Goal: Book appointment/travel/reservation

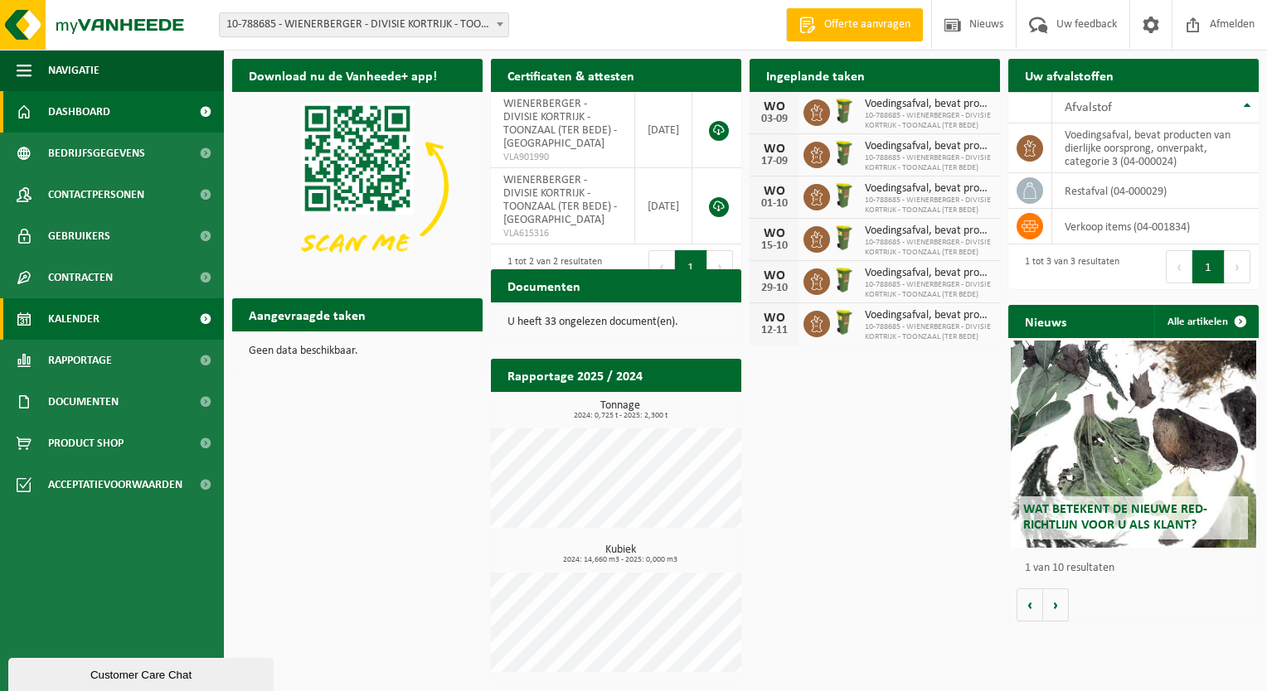
click at [124, 327] on link "Kalender" at bounding box center [112, 318] width 224 height 41
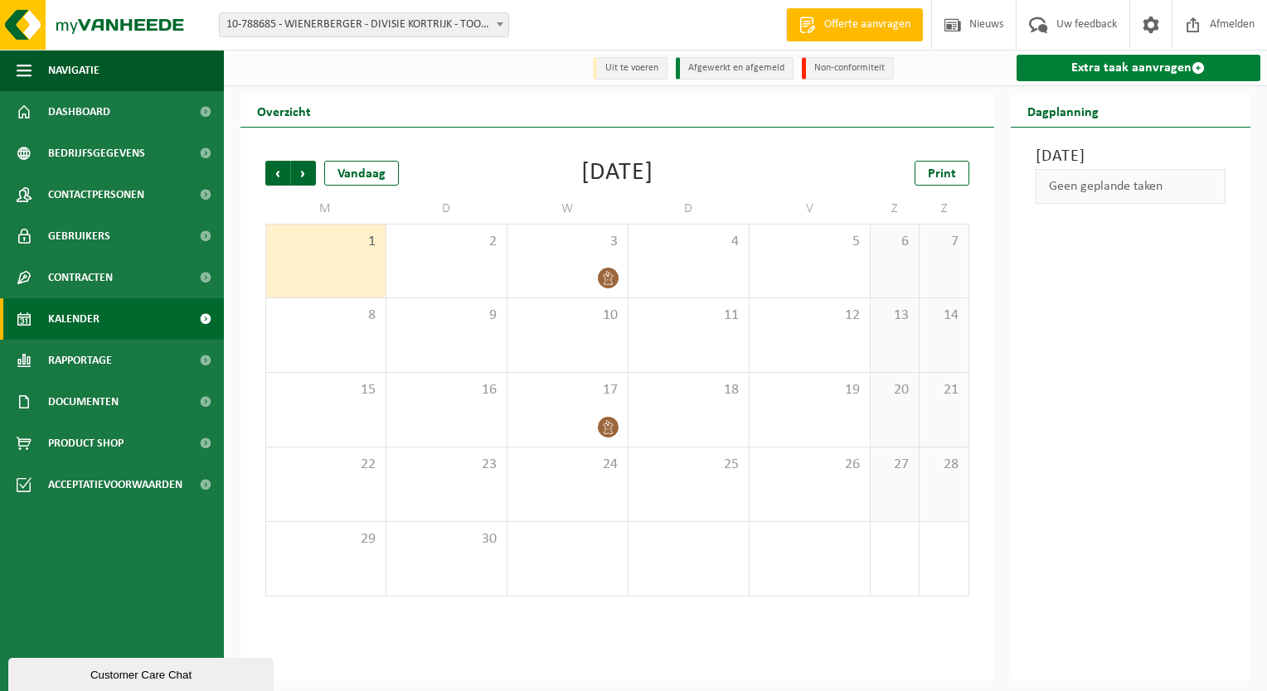
click at [1113, 71] on link "Extra taak aanvragen" at bounding box center [1138, 68] width 245 height 27
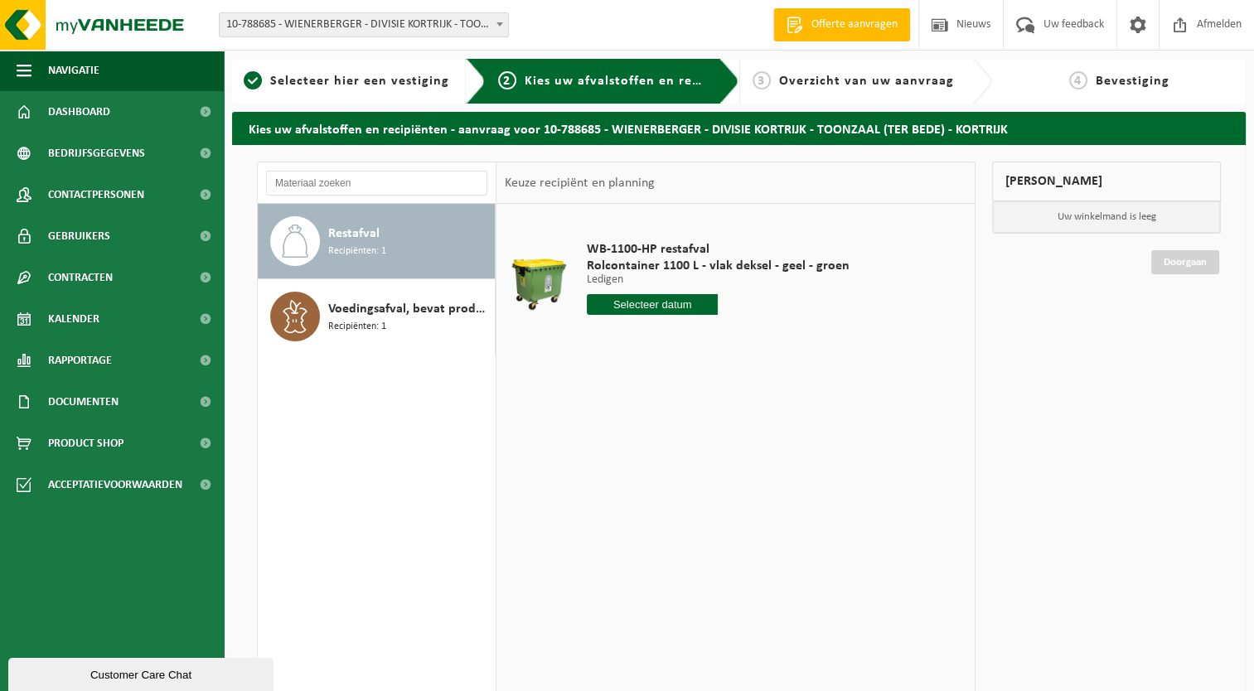
click at [688, 300] on input "text" at bounding box center [653, 304] width 132 height 21
click at [618, 403] on div "2" at bounding box center [631, 398] width 29 height 27
type input "Van 2025-09-02"
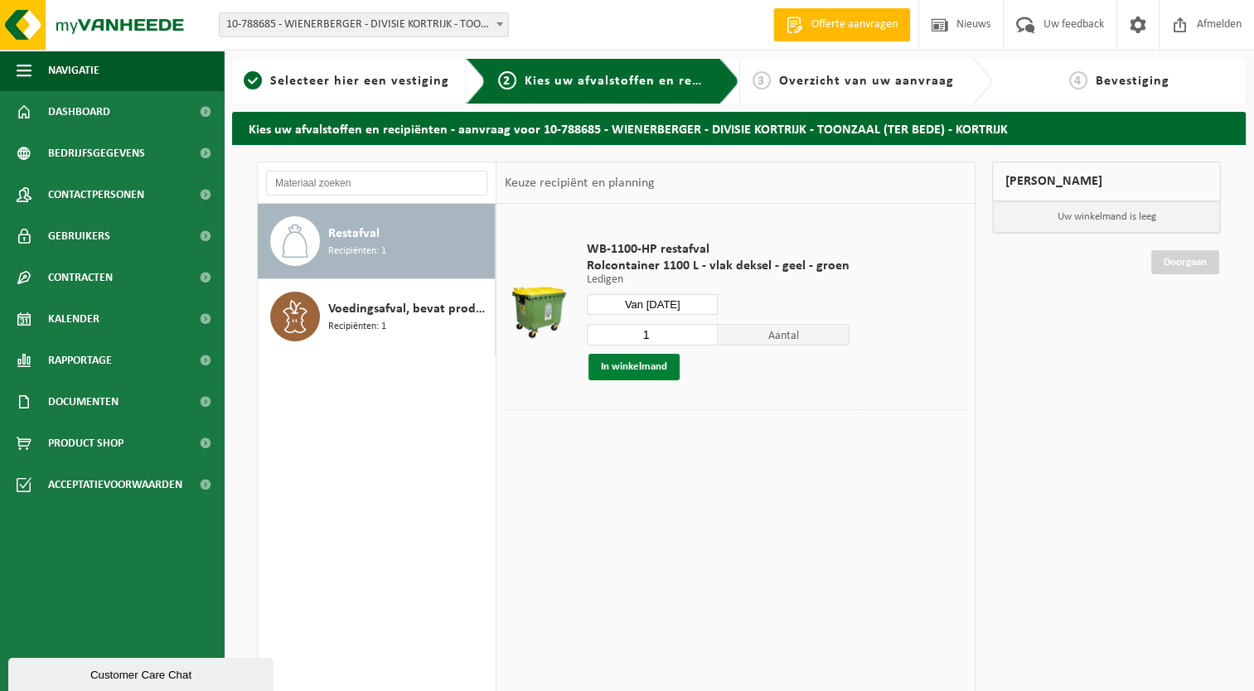
click at [652, 366] on button "In winkelmand" at bounding box center [634, 367] width 91 height 27
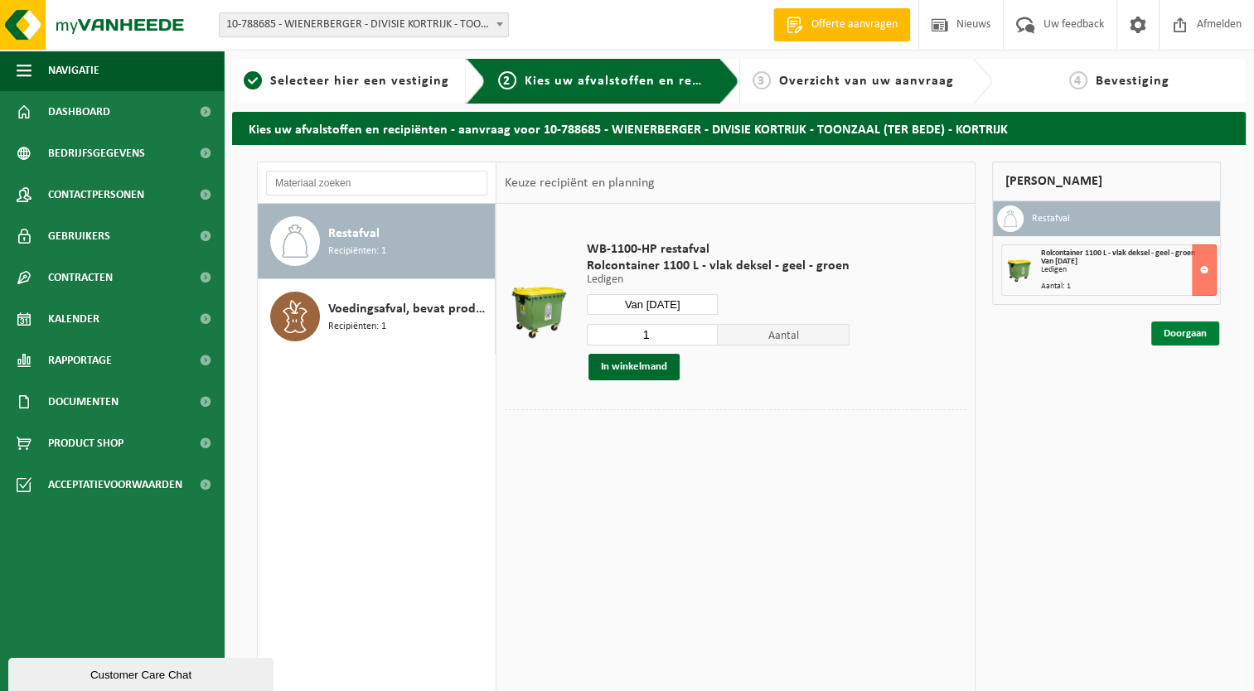
click at [1199, 340] on link "Doorgaan" at bounding box center [1185, 334] width 68 height 24
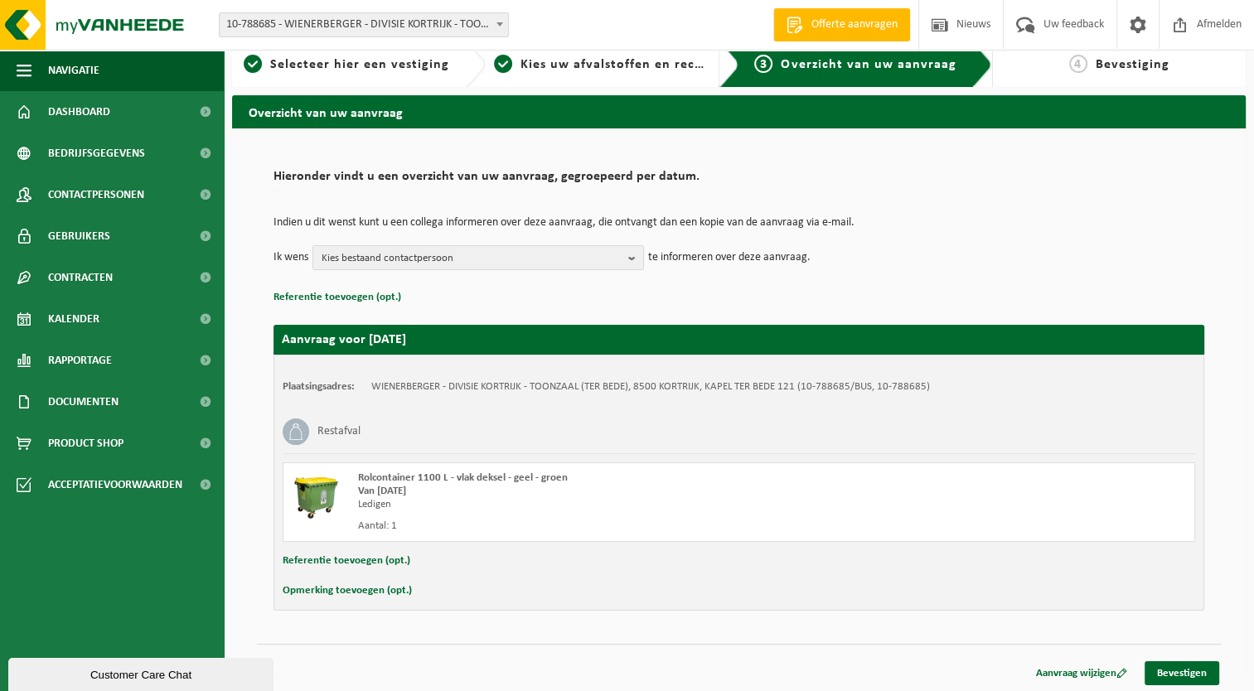
scroll to position [18, 0]
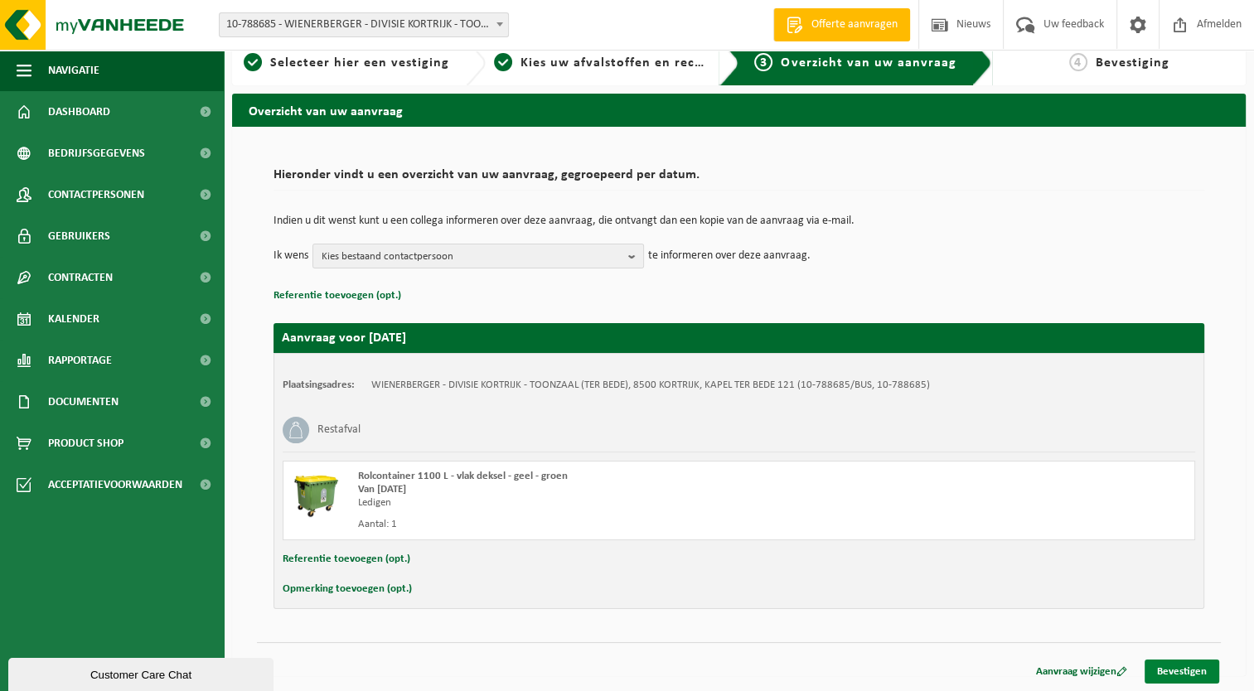
click at [1182, 667] on link "Bevestigen" at bounding box center [1182, 672] width 75 height 24
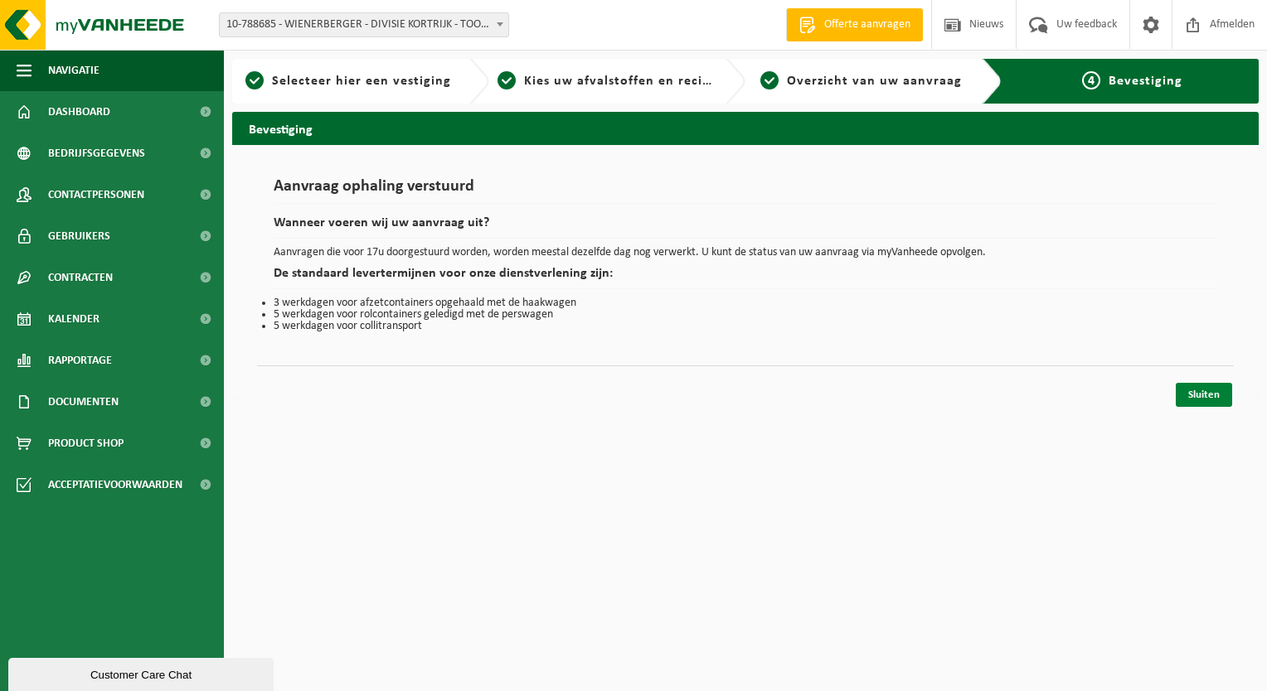
click at [1202, 395] on link "Sluiten" at bounding box center [1203, 395] width 56 height 24
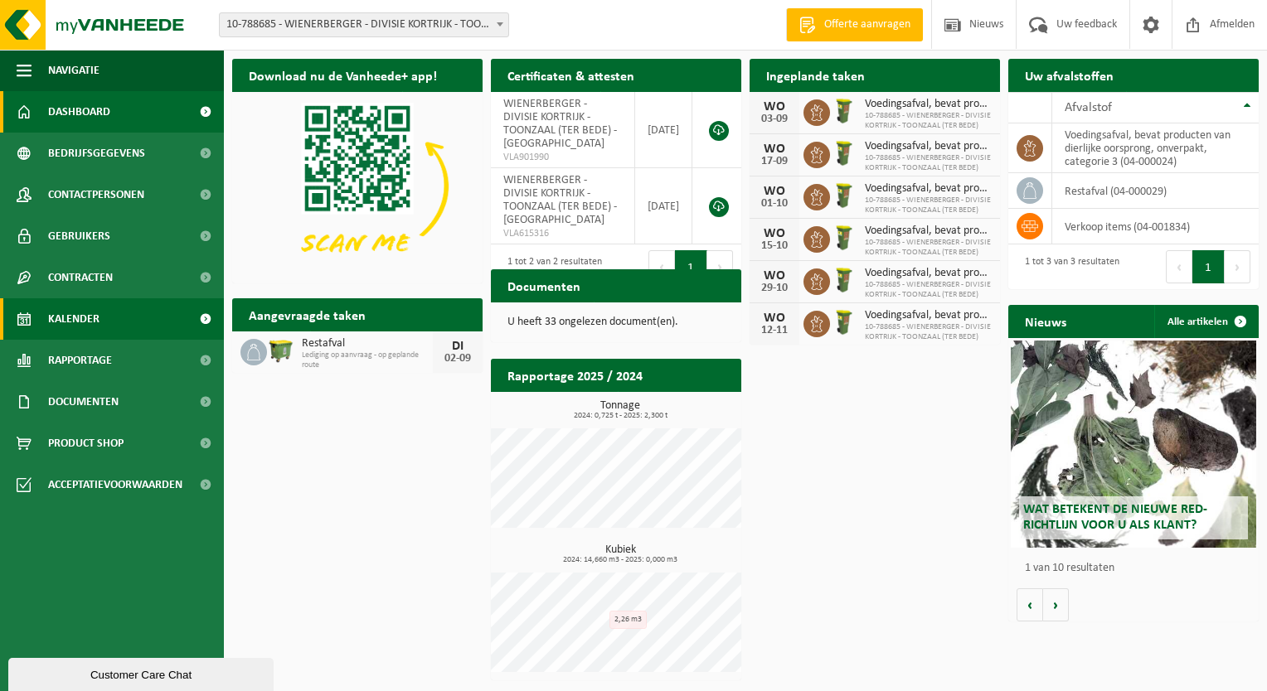
click at [107, 320] on link "Kalender" at bounding box center [112, 318] width 224 height 41
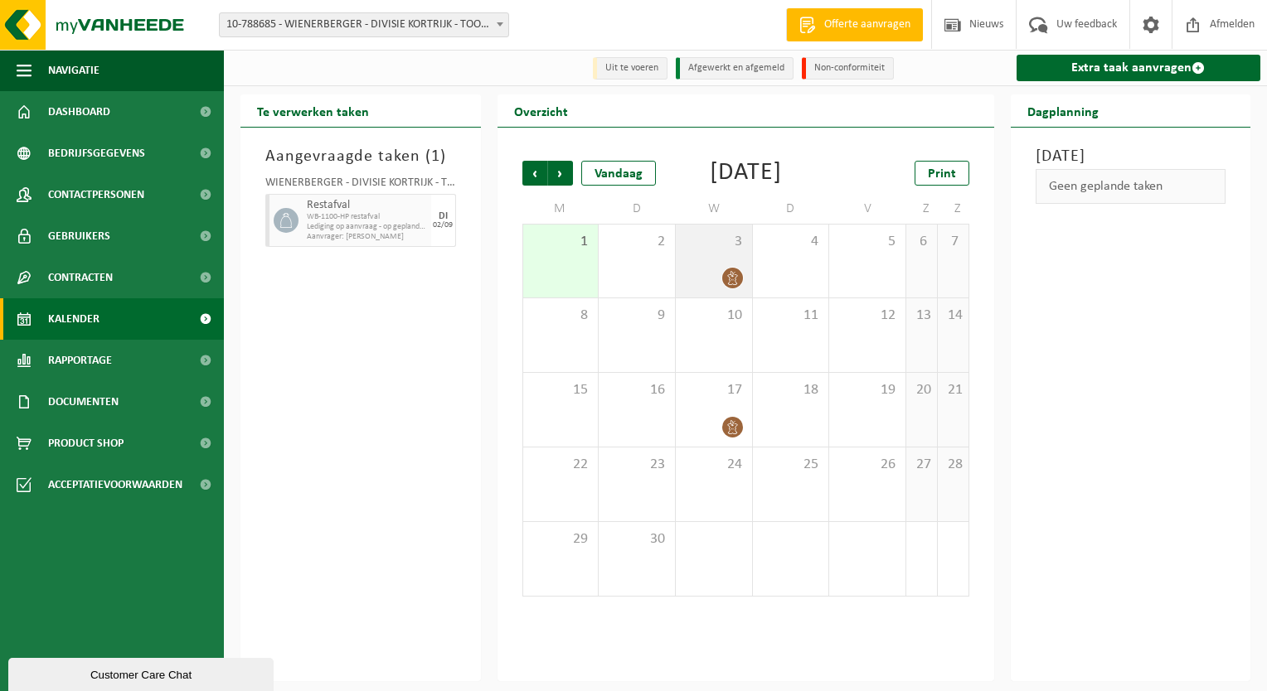
click at [729, 285] on icon at bounding box center [732, 278] width 14 height 14
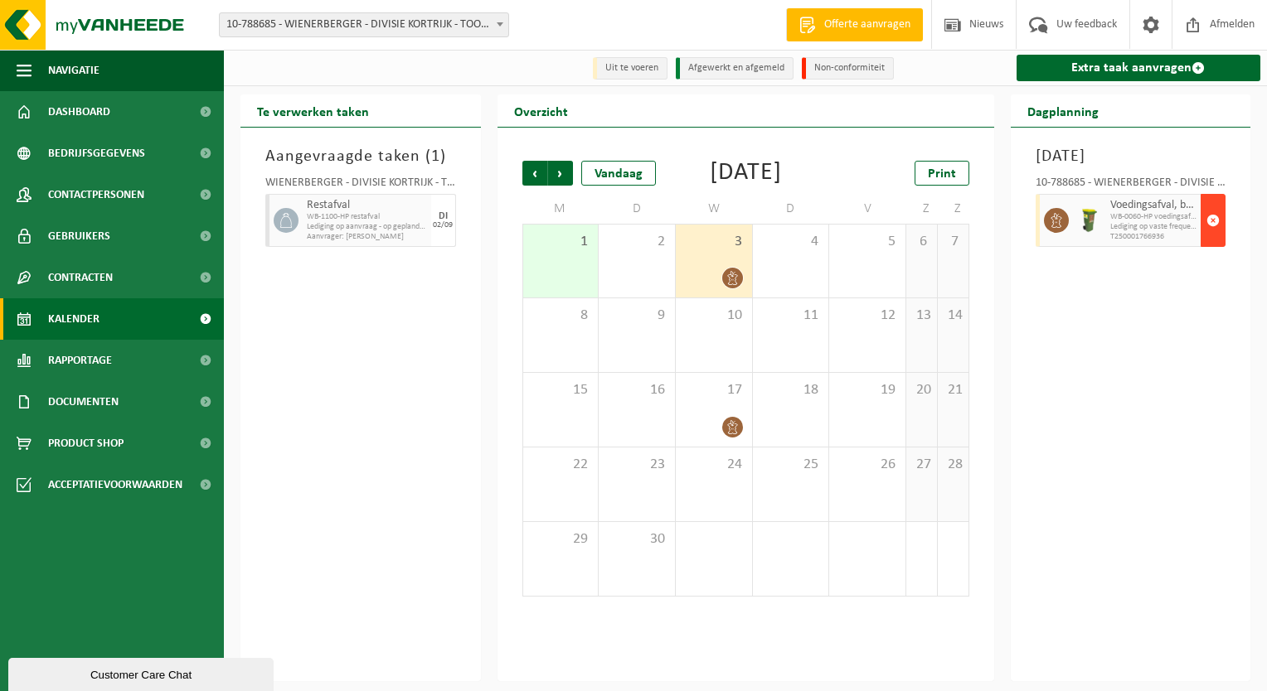
click at [1217, 237] on span "button" at bounding box center [1212, 220] width 13 height 33
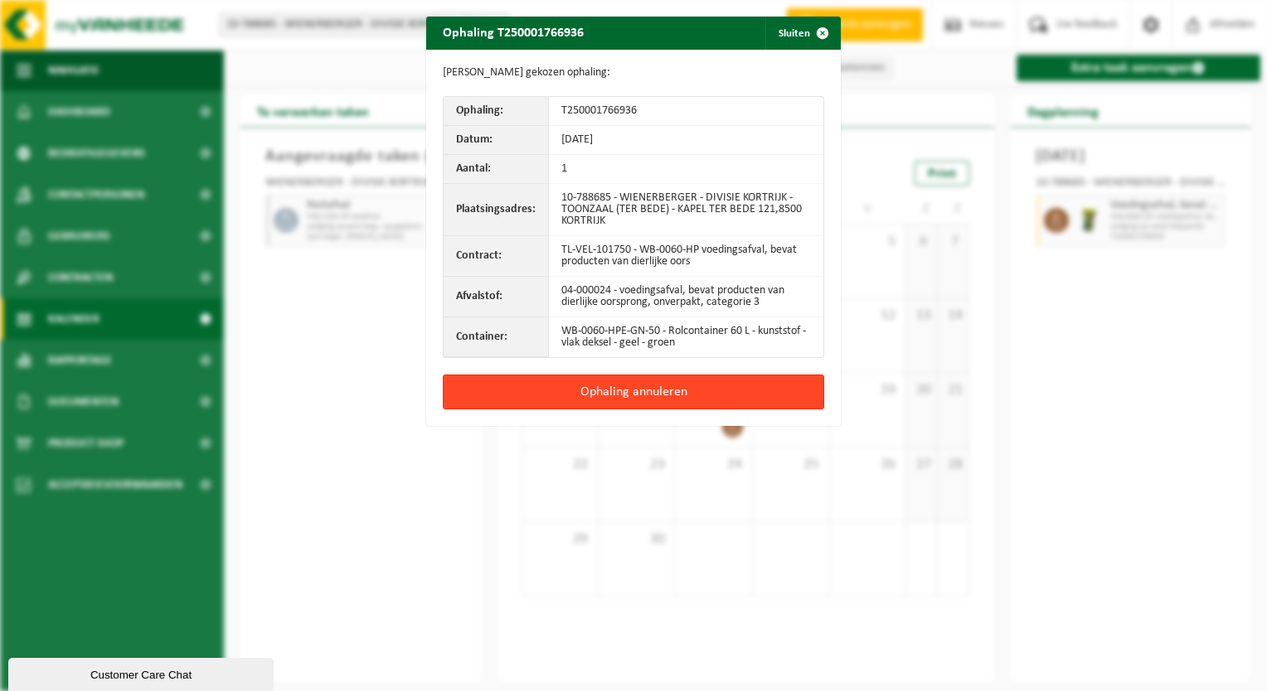
click at [607, 397] on button "Ophaling annuleren" at bounding box center [633, 392] width 381 height 35
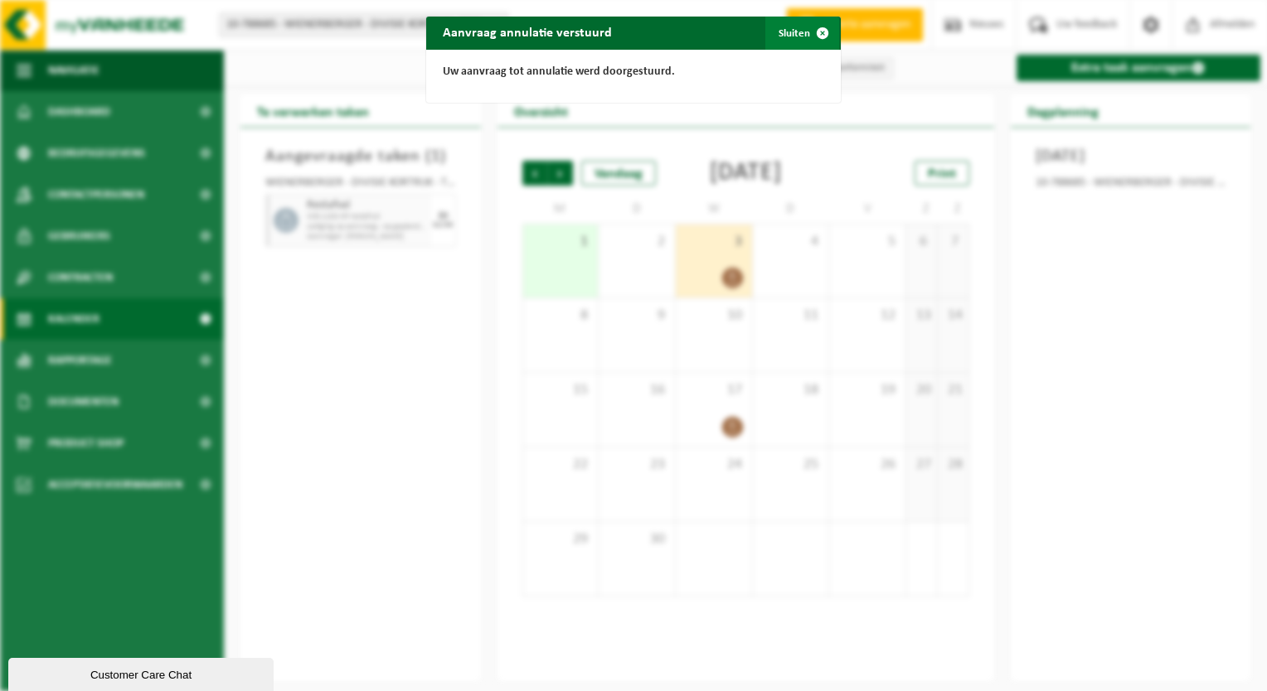
click at [810, 31] on span "button" at bounding box center [822, 33] width 33 height 33
